Goal: Book appointment/travel/reservation

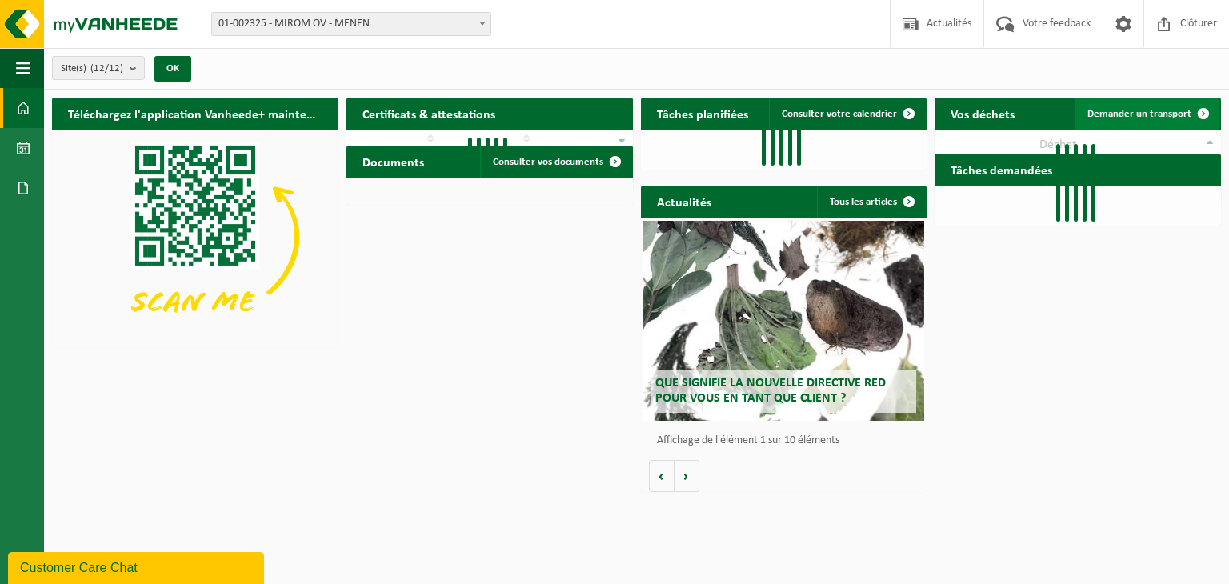
click at [1119, 100] on link "Demander un transport" at bounding box center [1147, 114] width 145 height 32
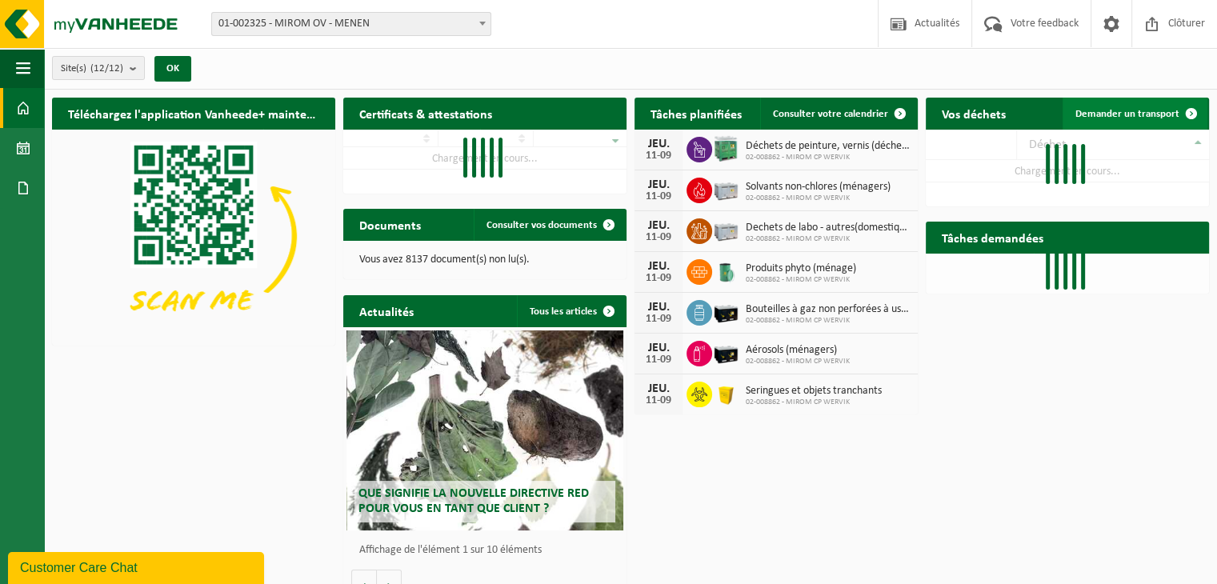
click at [1154, 112] on span "Demander un transport" at bounding box center [1128, 114] width 104 height 10
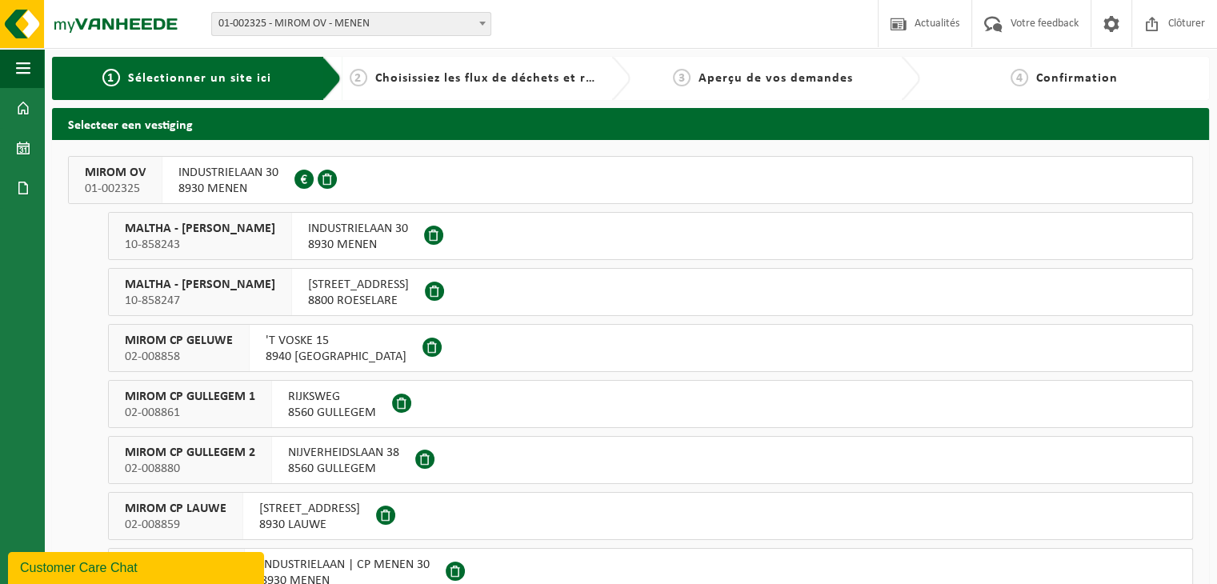
click at [118, 178] on span "MIROM OV" at bounding box center [115, 173] width 61 height 16
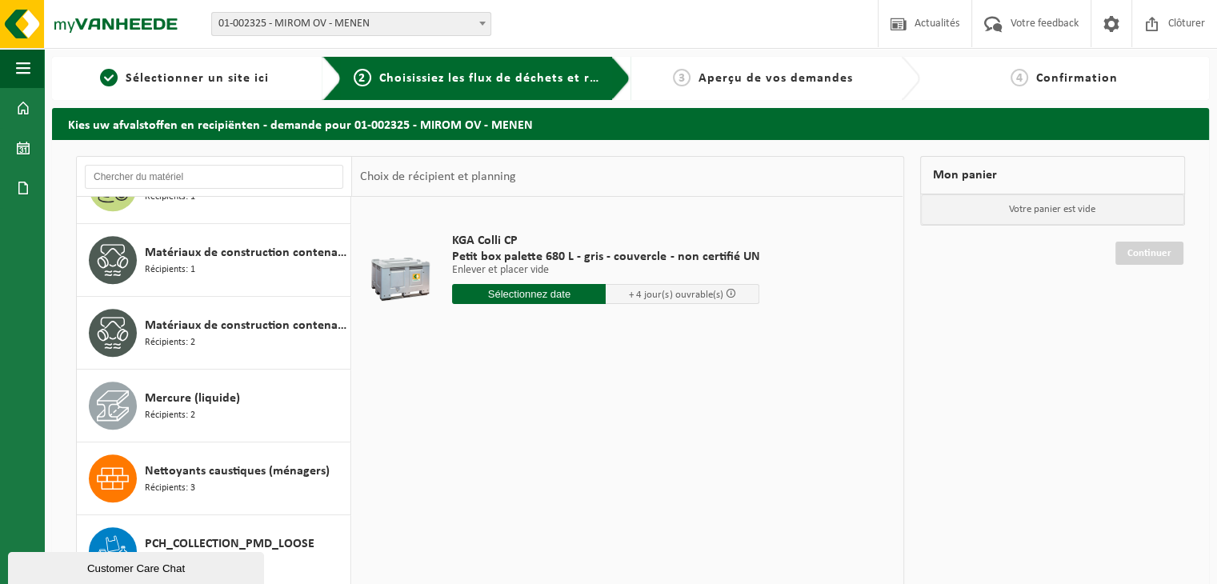
scroll to position [1280, 0]
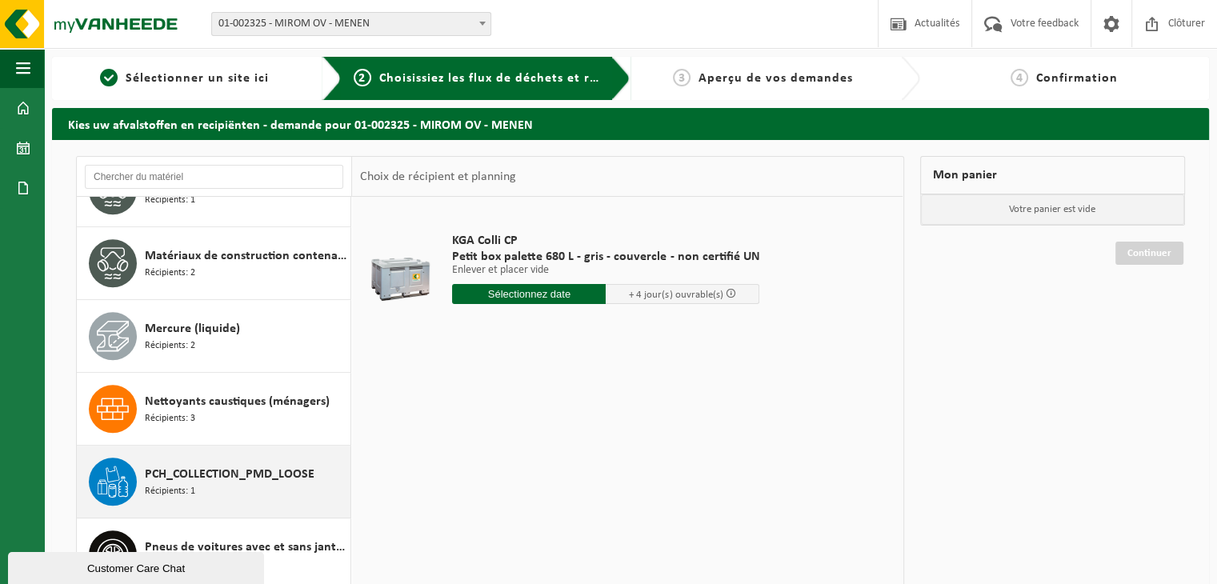
click at [208, 478] on span "PCH_COLLECTION_PMD_LOOSE" at bounding box center [230, 474] width 170 height 19
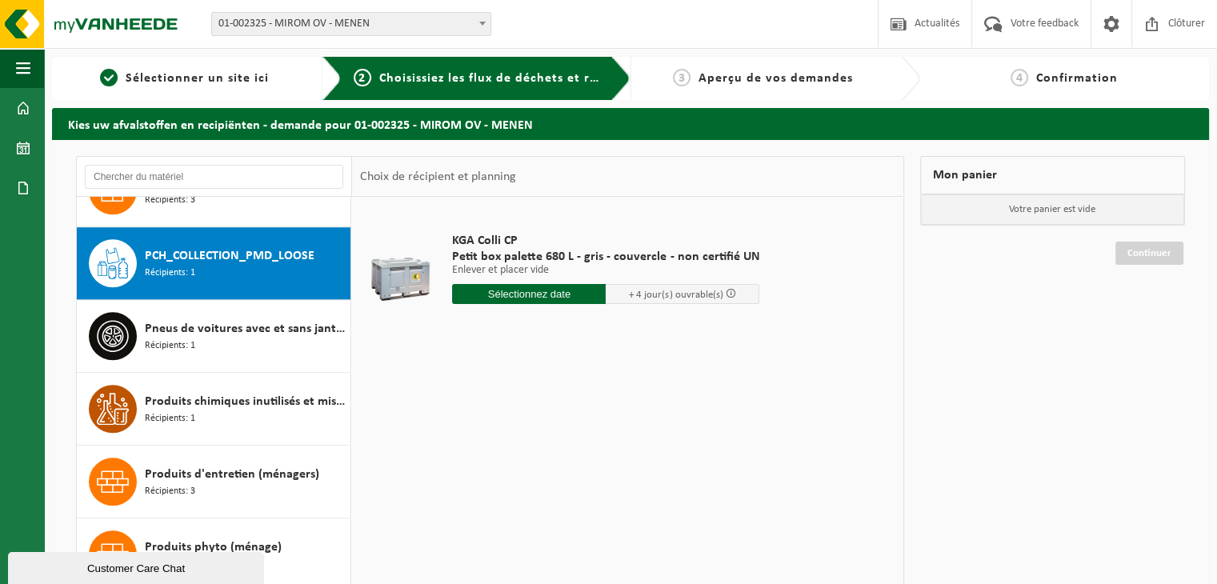
scroll to position [1526, 0]
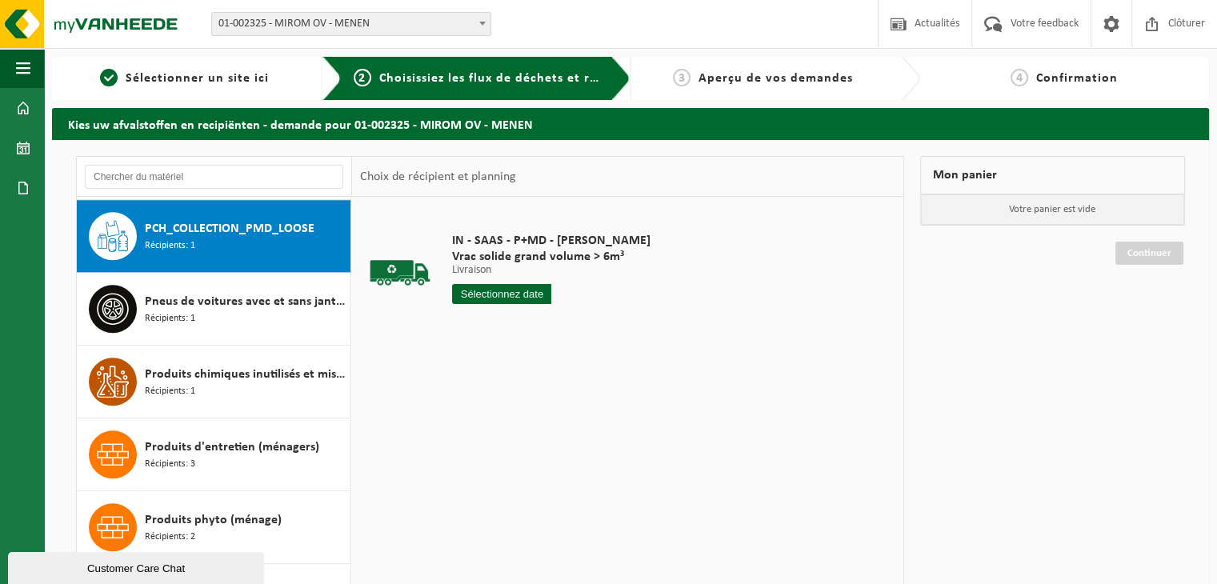
click at [511, 295] on input "text" at bounding box center [501, 294] width 99 height 20
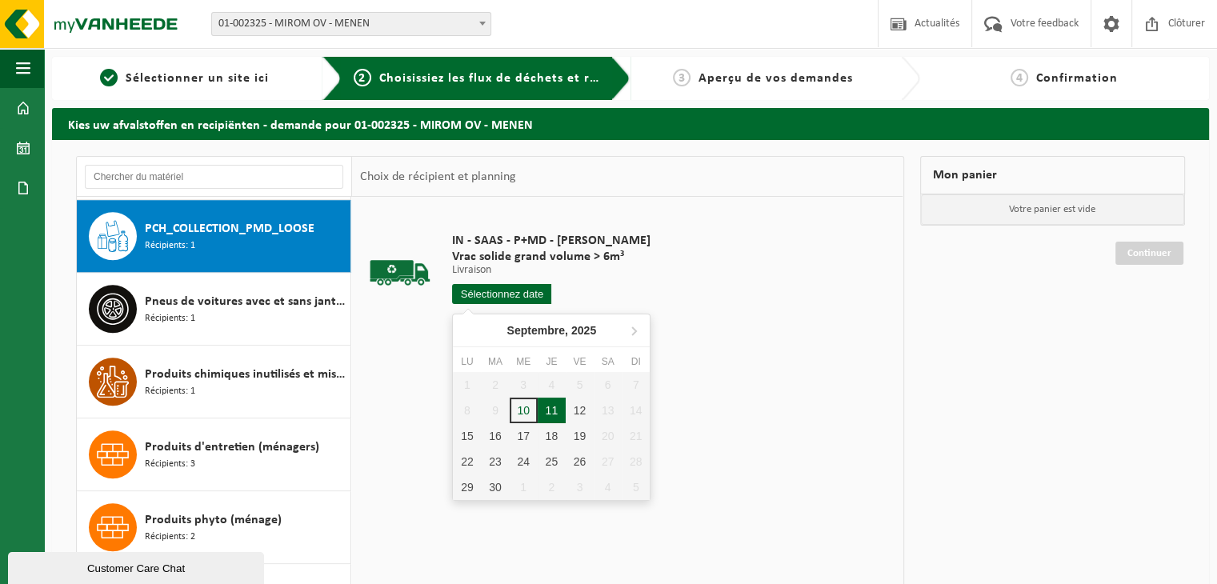
click at [552, 411] on div "11" at bounding box center [552, 411] width 28 height 26
type input "à partir de [DATE]"
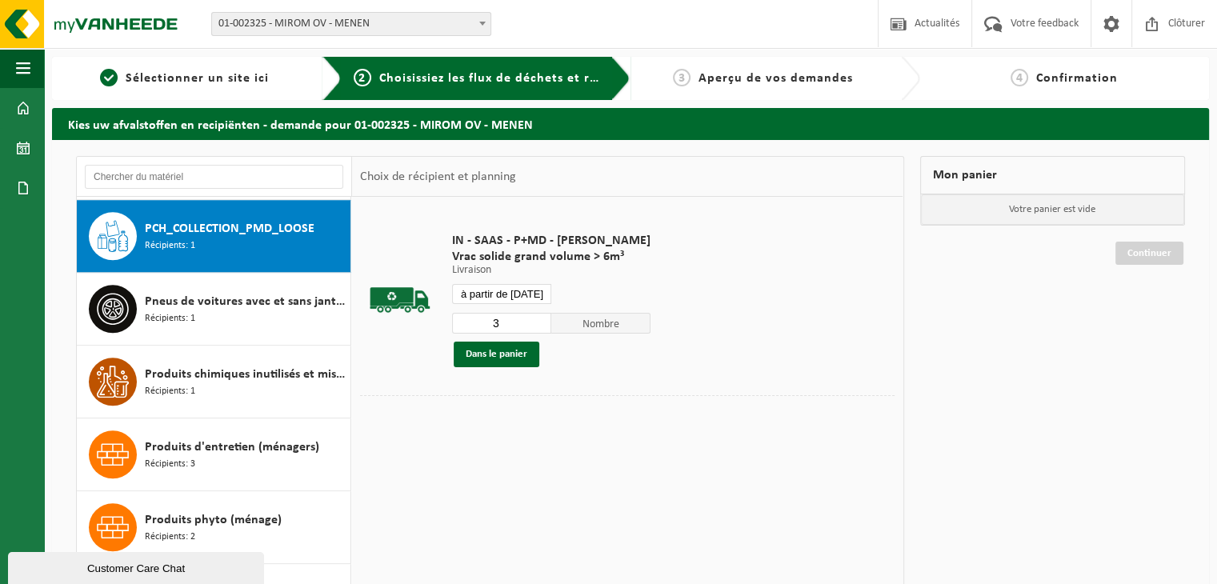
click at [537, 318] on input "3" at bounding box center [501, 323] width 99 height 21
click at [537, 318] on input "4" at bounding box center [501, 323] width 99 height 21
type input "5"
click at [537, 318] on input "5" at bounding box center [501, 323] width 99 height 21
click at [515, 348] on button "Dans le panier" at bounding box center [497, 355] width 86 height 26
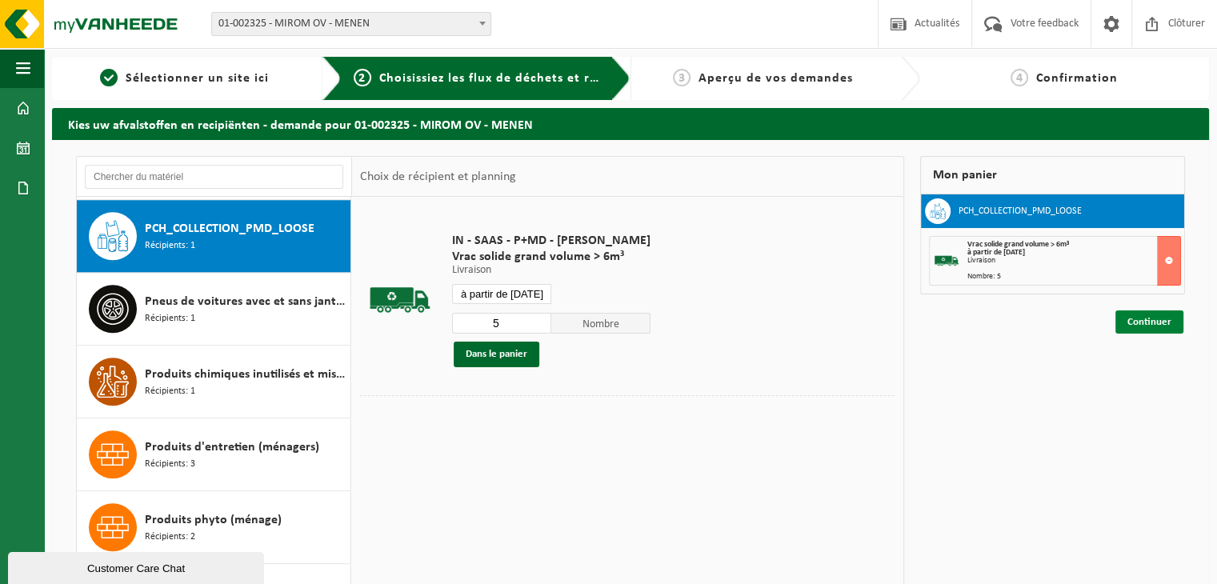
click at [1167, 316] on link "Continuer" at bounding box center [1150, 321] width 68 height 23
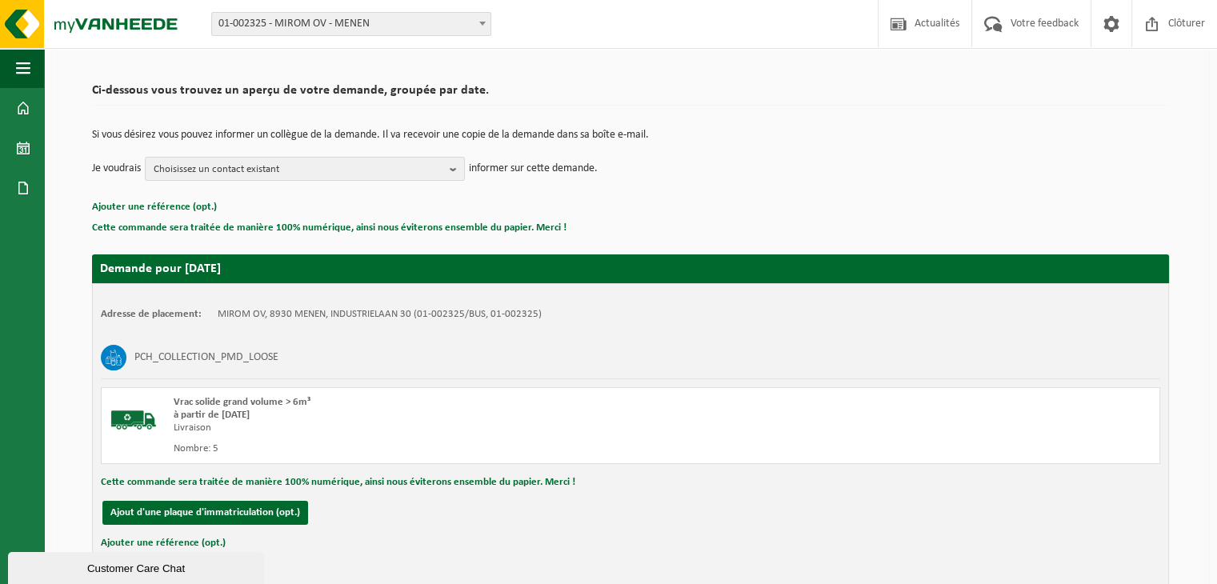
scroll to position [182, 0]
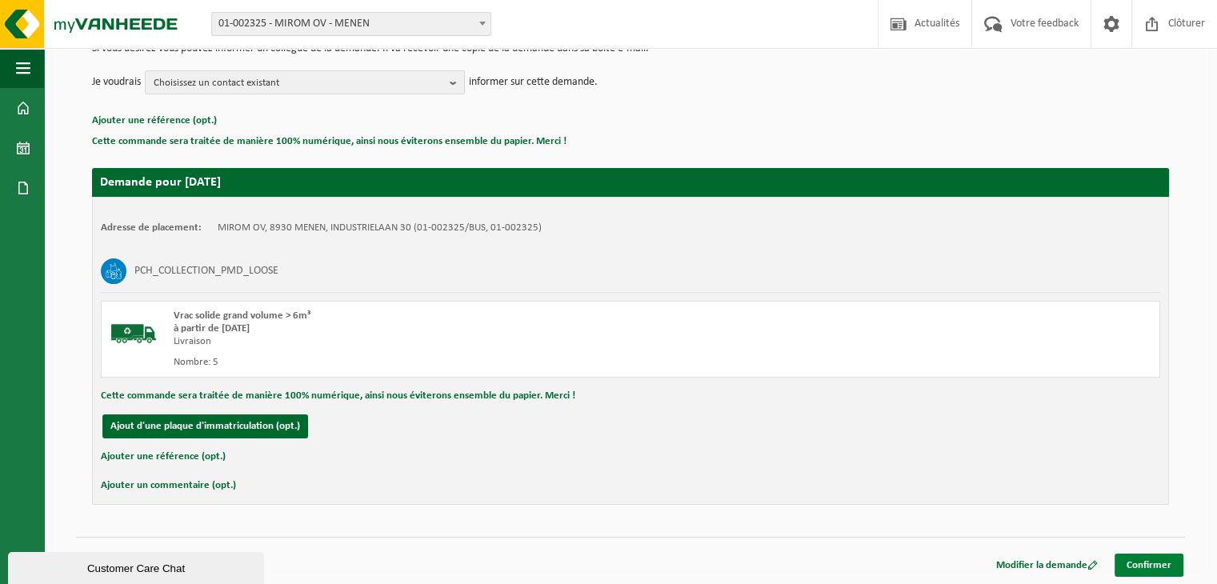
click at [1149, 575] on div "Navigation Actualités Votre feedback Clôturer Tableau de bord Calendrier Docume…" at bounding box center [608, 202] width 1217 height 768
click at [1150, 559] on link "Confirmer" at bounding box center [1149, 565] width 69 height 23
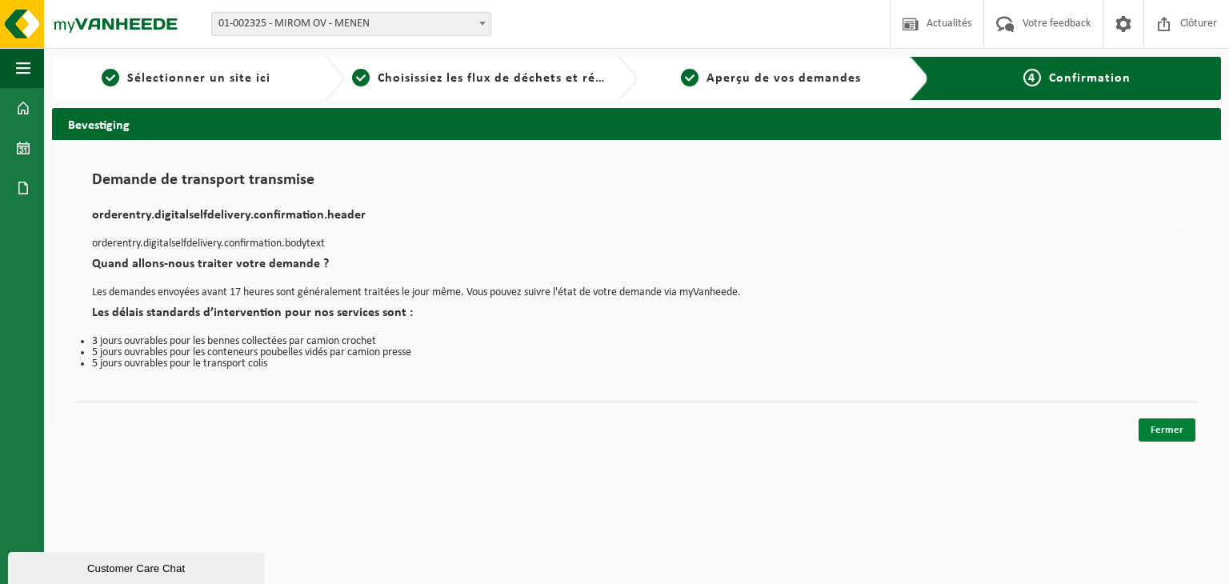
click at [1175, 419] on link "Fermer" at bounding box center [1167, 430] width 57 height 23
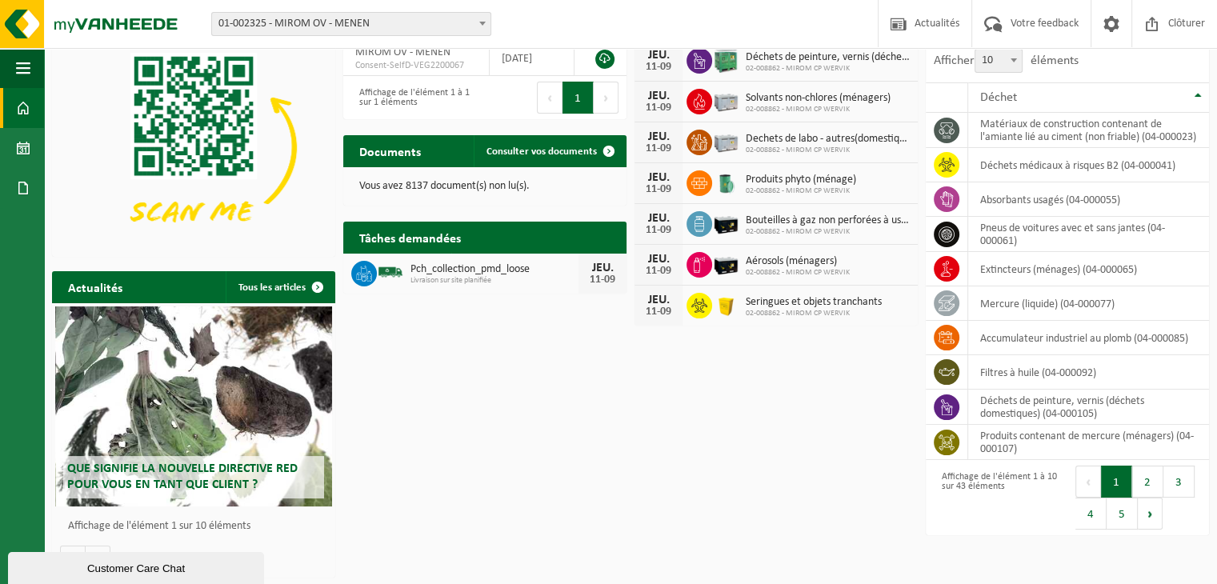
scroll to position [90, 0]
